Goal: Information Seeking & Learning: Learn about a topic

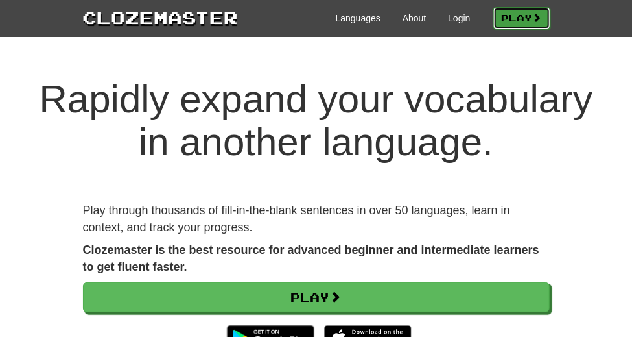
click at [550, 16] on link "Play" at bounding box center [521, 18] width 57 height 22
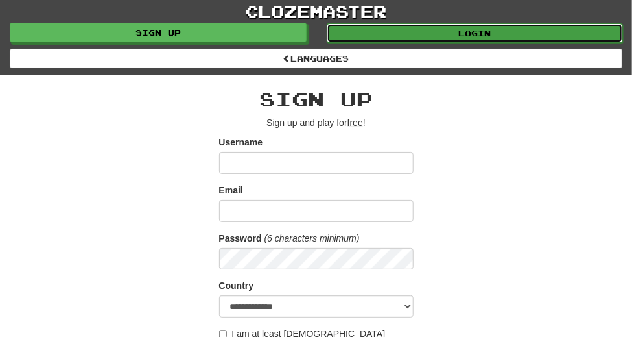
click at [493, 32] on link "Login" at bounding box center [475, 32] width 297 height 19
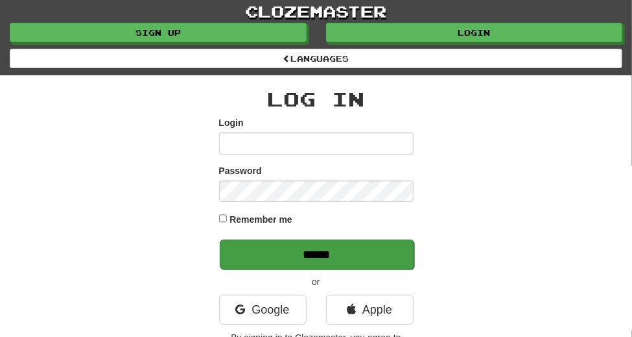
type input "**********"
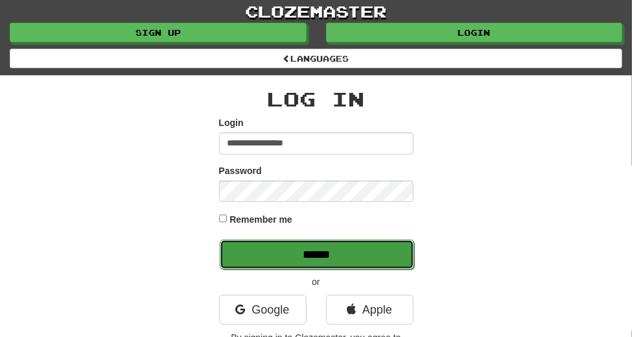
click at [343, 239] on input "******" at bounding box center [317, 254] width 195 height 30
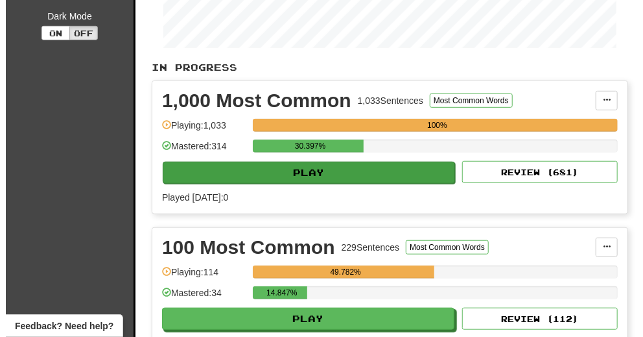
scroll to position [288, 0]
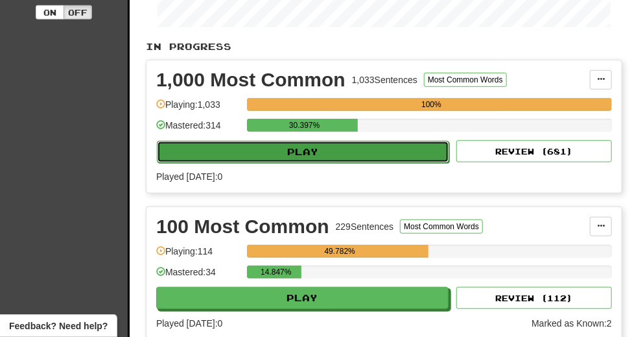
click at [270, 150] on button "Play" at bounding box center [303, 152] width 292 height 22
select select "**"
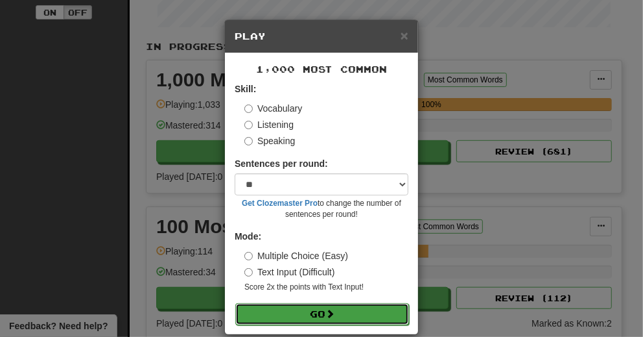
click at [335, 314] on button "Go" at bounding box center [322, 314] width 174 height 22
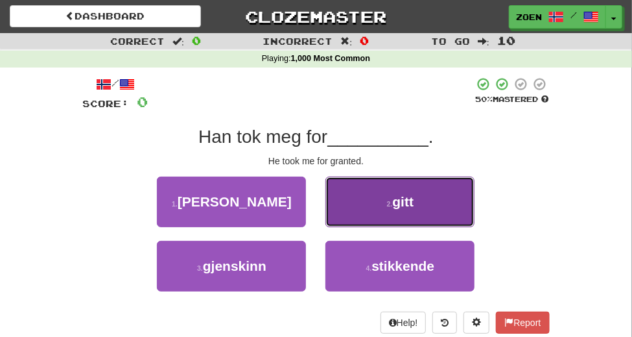
click at [368, 226] on button "2 . [PERSON_NAME]" at bounding box center [399, 201] width 149 height 51
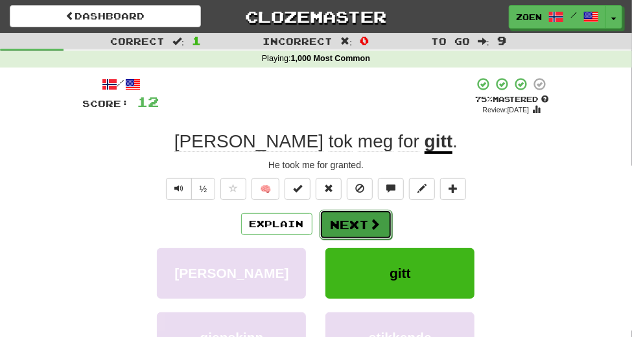
click at [370, 230] on span at bounding box center [376, 224] width 12 height 12
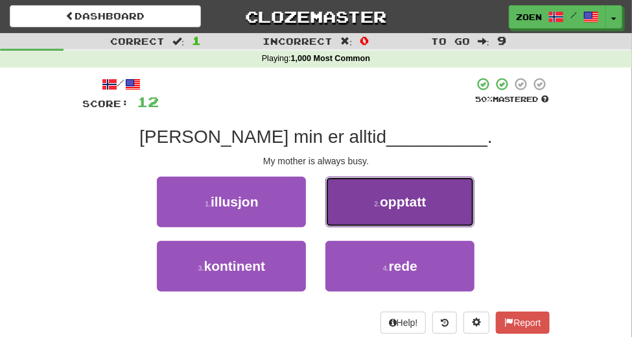
click at [352, 227] on button "2 . opptatt" at bounding box center [399, 201] width 149 height 51
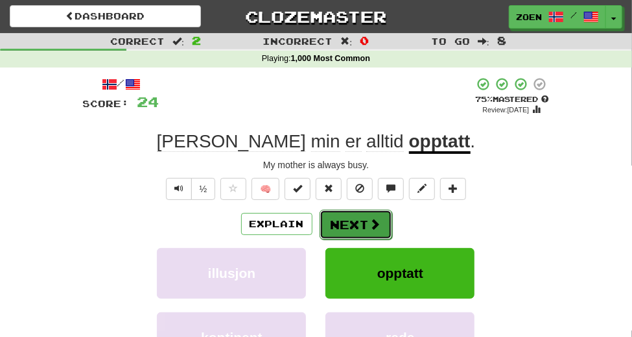
click at [354, 239] on button "Next" at bounding box center [356, 224] width 73 height 30
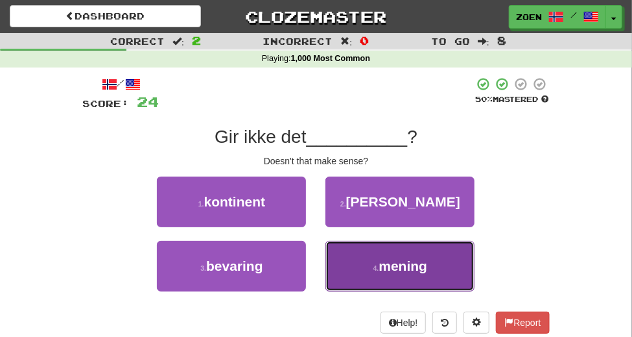
click at [356, 284] on button "4 . mening" at bounding box center [399, 266] width 149 height 51
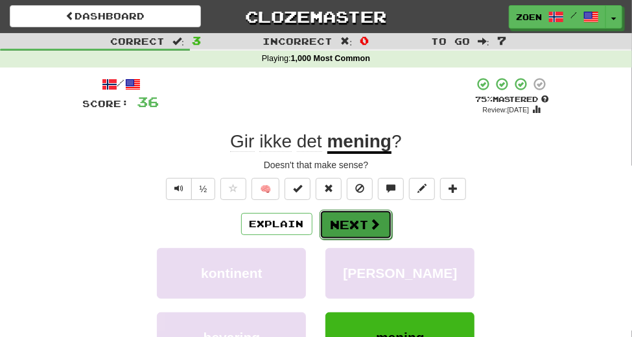
click at [355, 239] on button "Next" at bounding box center [356, 224] width 73 height 30
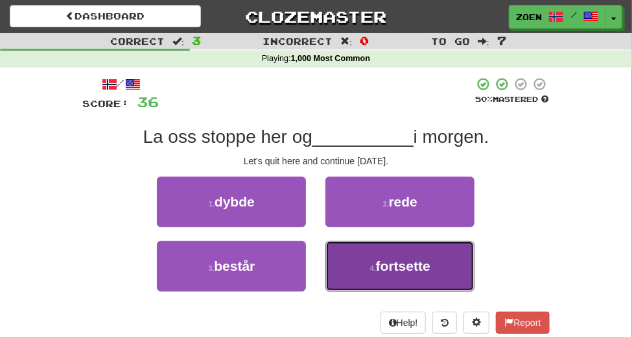
click at [364, 291] on button "4 . fortsette" at bounding box center [399, 266] width 149 height 51
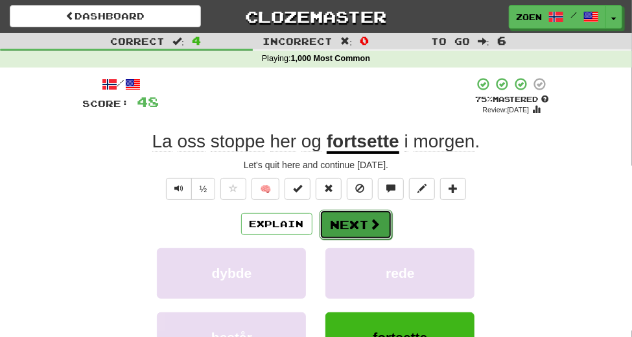
click at [344, 239] on button "Next" at bounding box center [356, 224] width 73 height 30
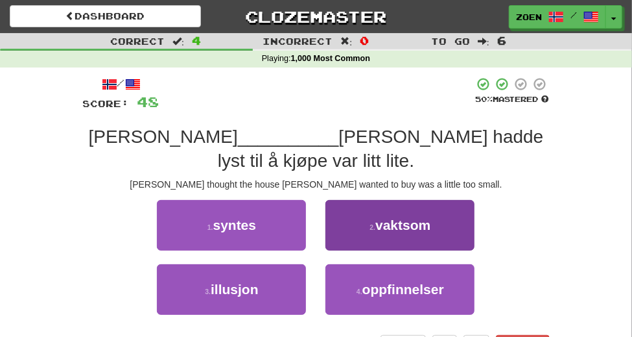
scroll to position [72, 0]
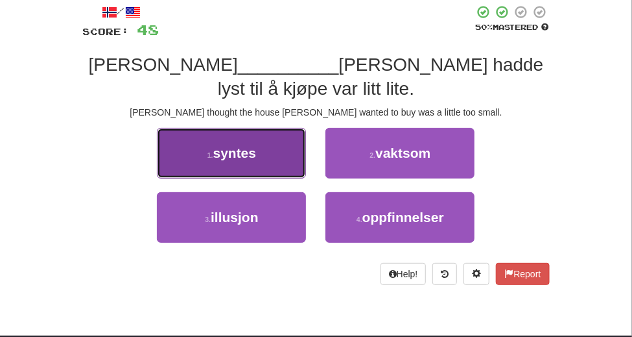
click at [274, 178] on button "1 . syntes" at bounding box center [231, 153] width 149 height 51
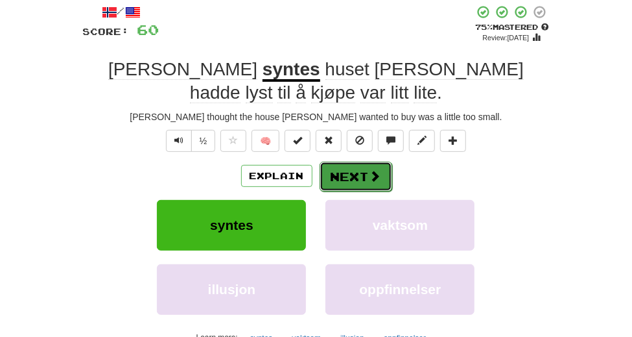
click at [384, 191] on button "Next" at bounding box center [356, 176] width 73 height 30
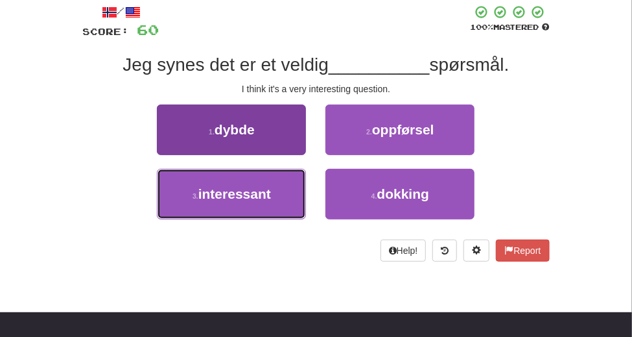
click at [261, 210] on button "3 . interessant" at bounding box center [231, 194] width 149 height 51
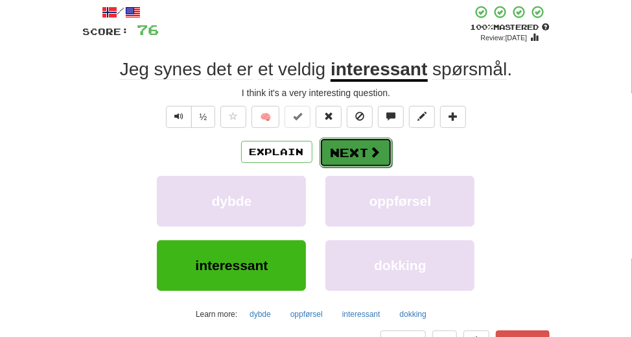
click at [355, 167] on button "Next" at bounding box center [356, 152] width 73 height 30
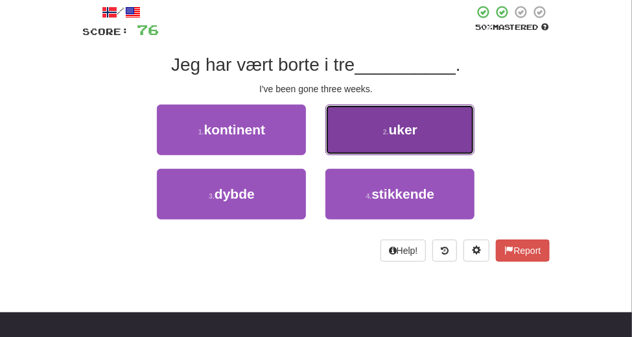
click at [384, 154] on button "2 . uker" at bounding box center [399, 129] width 149 height 51
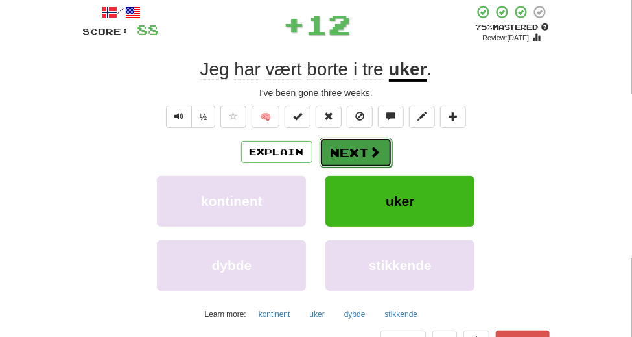
click at [381, 167] on button "Next" at bounding box center [356, 152] width 73 height 30
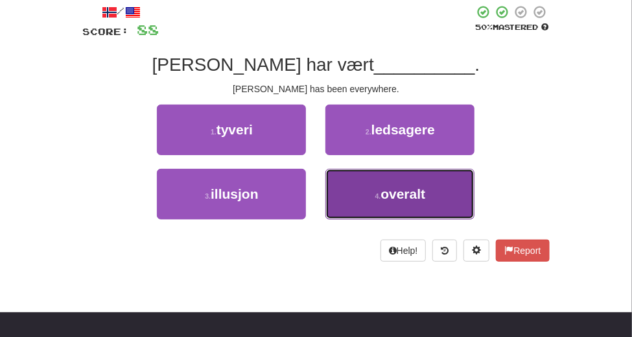
click at [339, 219] on button "4 . overalt" at bounding box center [399, 194] width 149 height 51
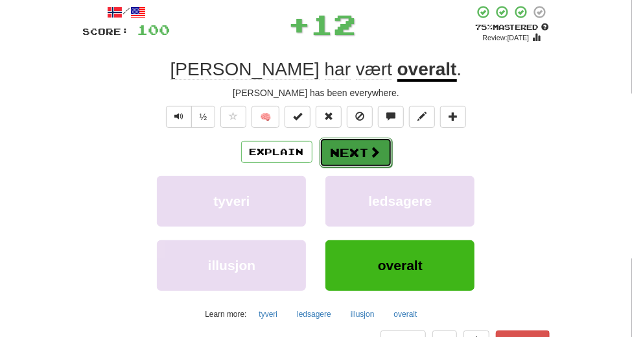
click at [339, 167] on button "Next" at bounding box center [356, 152] width 73 height 30
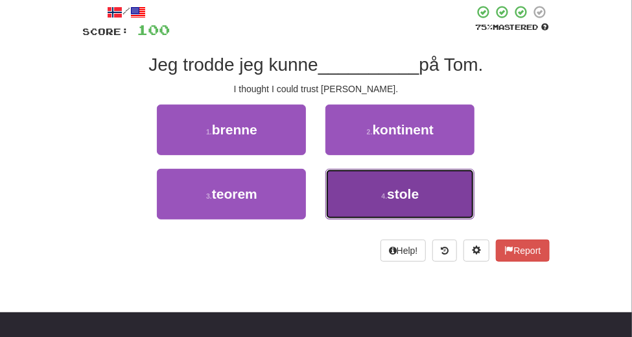
click at [342, 215] on button "4 . stole" at bounding box center [399, 194] width 149 height 51
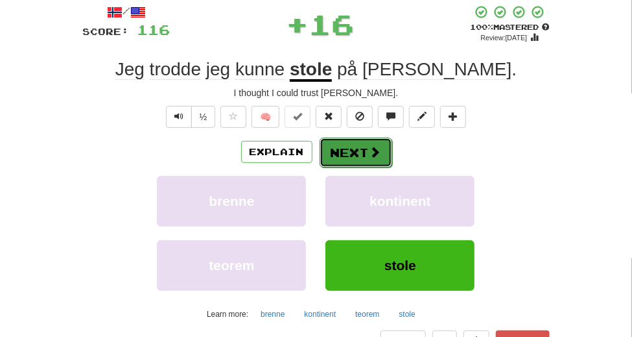
click at [342, 167] on button "Next" at bounding box center [356, 152] width 73 height 30
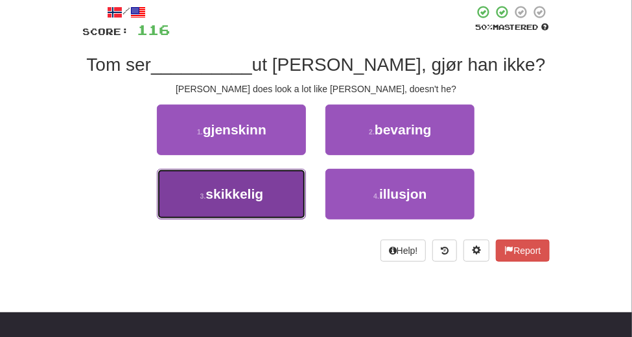
click at [263, 219] on button "3 . skikkelig" at bounding box center [231, 194] width 149 height 51
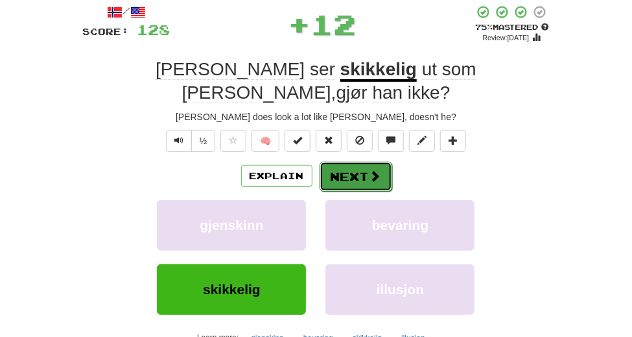
click at [356, 167] on button "Next" at bounding box center [356, 176] width 73 height 30
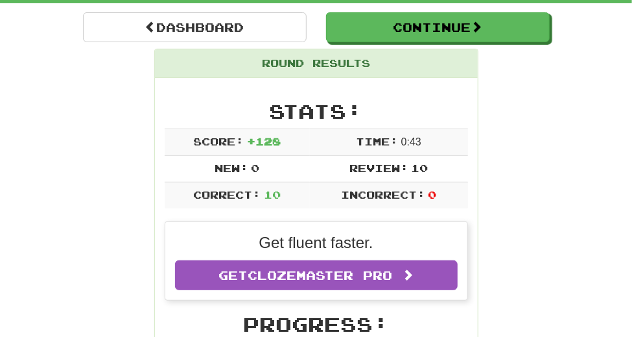
scroll to position [129, 0]
